Goal: Transaction & Acquisition: Purchase product/service

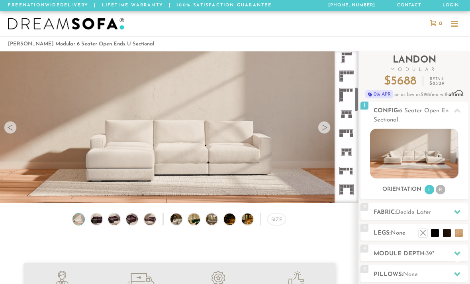
scroll to position [213, 0]
click at [350, 128] on icon at bounding box center [346, 132] width 19 height 19
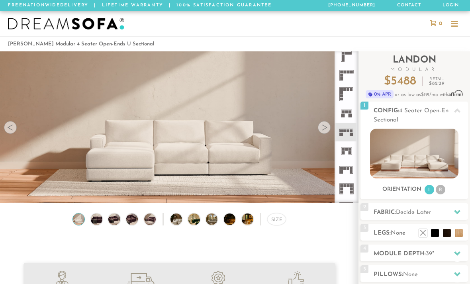
click at [458, 210] on icon at bounding box center [458, 212] width 6 height 6
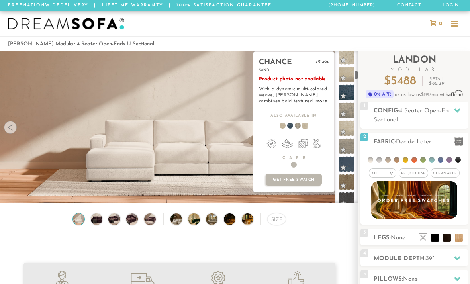
scroll to position [513, 0]
click at [347, 128] on span at bounding box center [347, 125] width 16 height 16
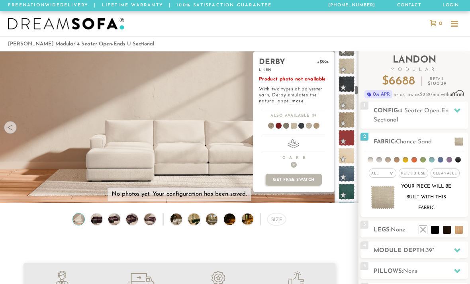
scroll to position [911, 0]
click at [350, 101] on span at bounding box center [347, 103] width 16 height 16
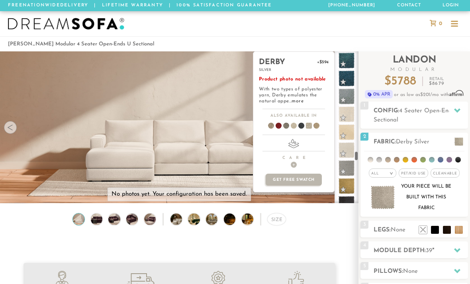
scroll to position [2659, 0]
click at [415, 175] on span "Pet/Kid Use x" at bounding box center [414, 173] width 30 height 9
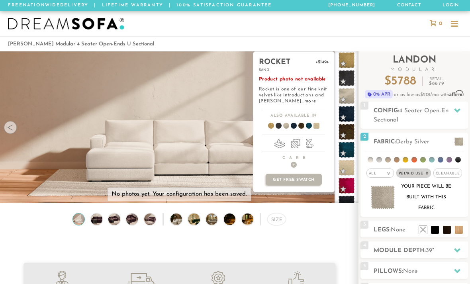
click at [349, 168] on span at bounding box center [347, 168] width 16 height 16
click at [350, 96] on span at bounding box center [347, 96] width 16 height 16
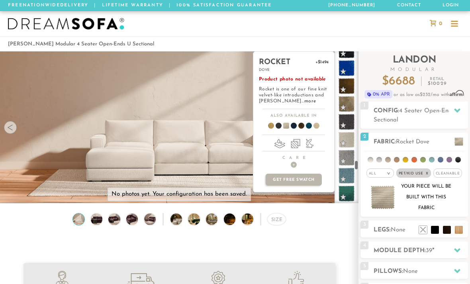
scroll to position [2811, 0]
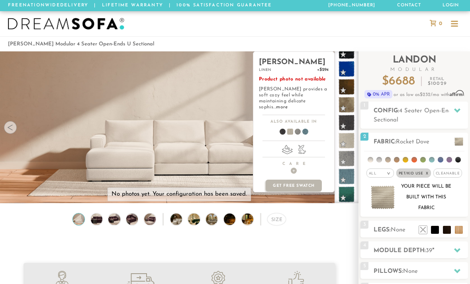
click at [352, 142] on span at bounding box center [347, 141] width 16 height 16
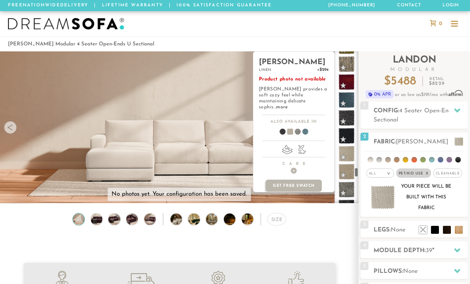
scroll to position [2995, 0]
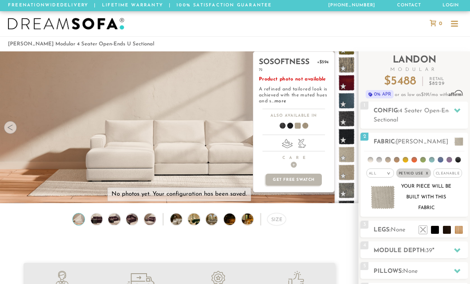
click at [348, 157] on span at bounding box center [347, 155] width 16 height 16
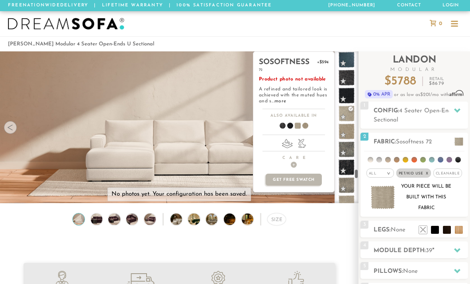
scroll to position [3036, 0]
click at [348, 132] on span at bounding box center [347, 131] width 16 height 16
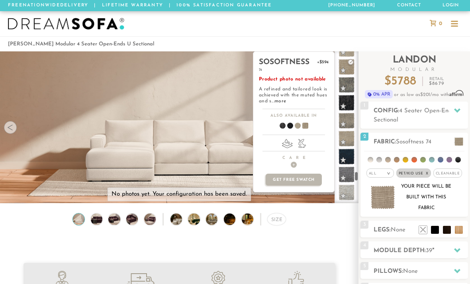
scroll to position [3100, 0]
click at [348, 140] on span at bounding box center [347, 139] width 16 height 16
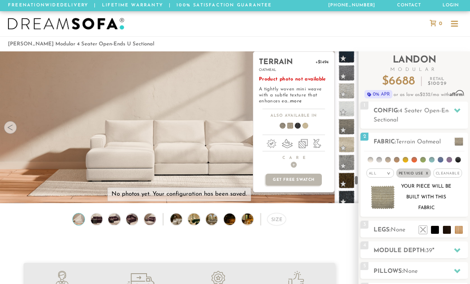
scroll to position [3202, 0]
click at [349, 143] on span at bounding box center [347, 145] width 16 height 16
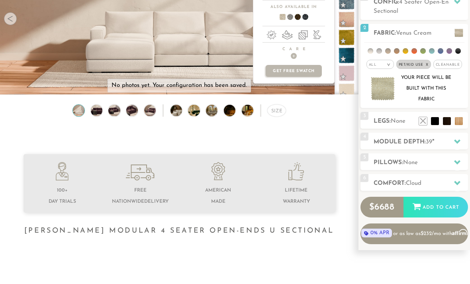
scroll to position [109, 0]
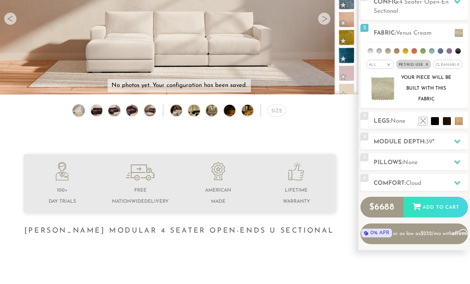
click at [456, 137] on div at bounding box center [457, 142] width 17 height 16
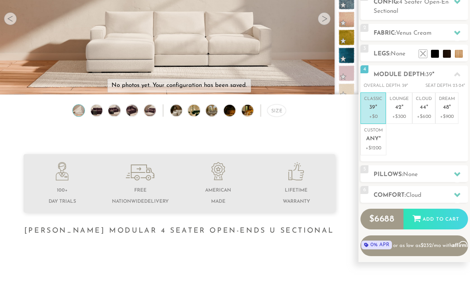
click at [458, 168] on div at bounding box center [457, 174] width 17 height 16
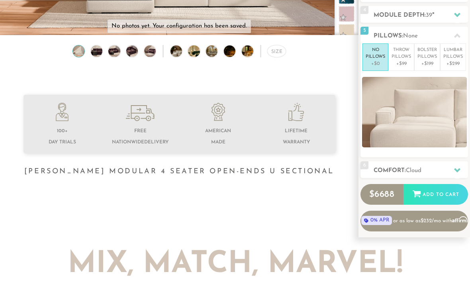
scroll to position [166, 0]
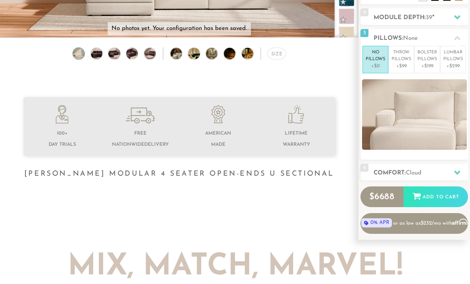
click at [454, 171] on div at bounding box center [457, 173] width 17 height 16
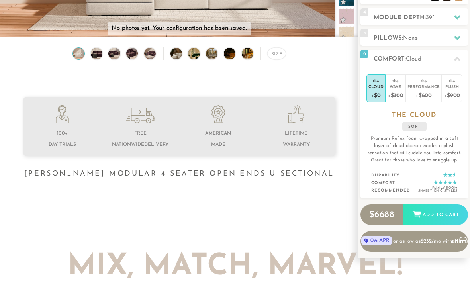
click at [423, 90] on div "+$600" at bounding box center [424, 95] width 32 height 12
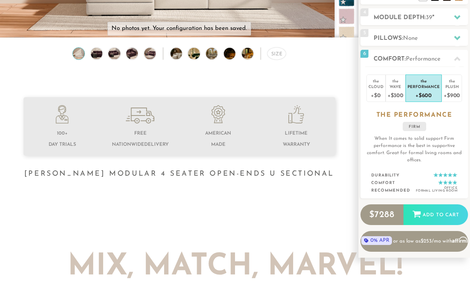
click at [455, 87] on div "Plush" at bounding box center [452, 87] width 16 height 6
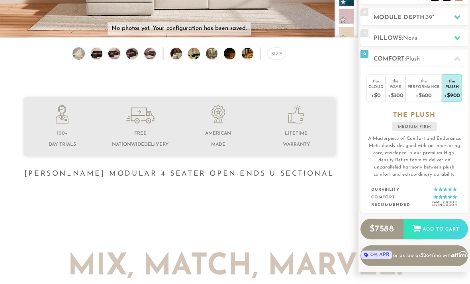
click at [402, 87] on div "Wave" at bounding box center [396, 87] width 16 height 6
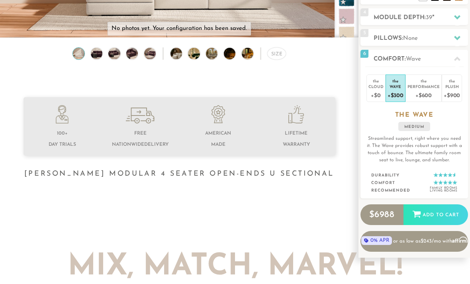
click at [377, 88] on div "Cloud" at bounding box center [376, 87] width 15 height 6
click at [454, 86] on div "Plush" at bounding box center [452, 87] width 16 height 6
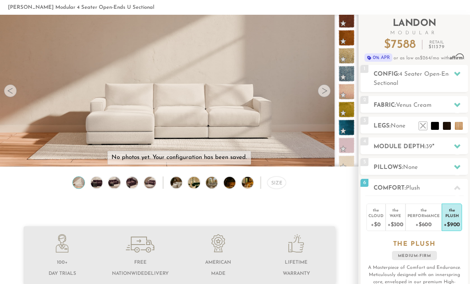
scroll to position [0, 0]
